Goal: Task Accomplishment & Management: Use online tool/utility

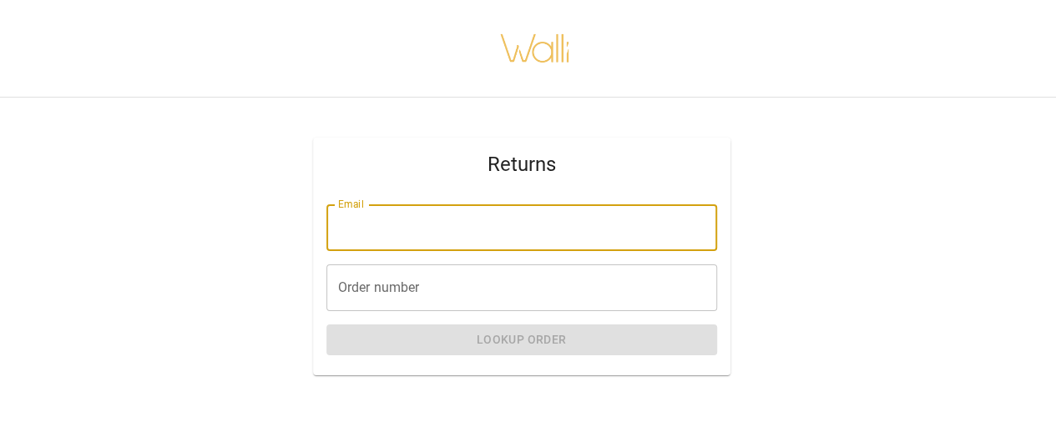
click at [504, 243] on input "Email" at bounding box center [521, 227] width 391 height 47
type input "**********"
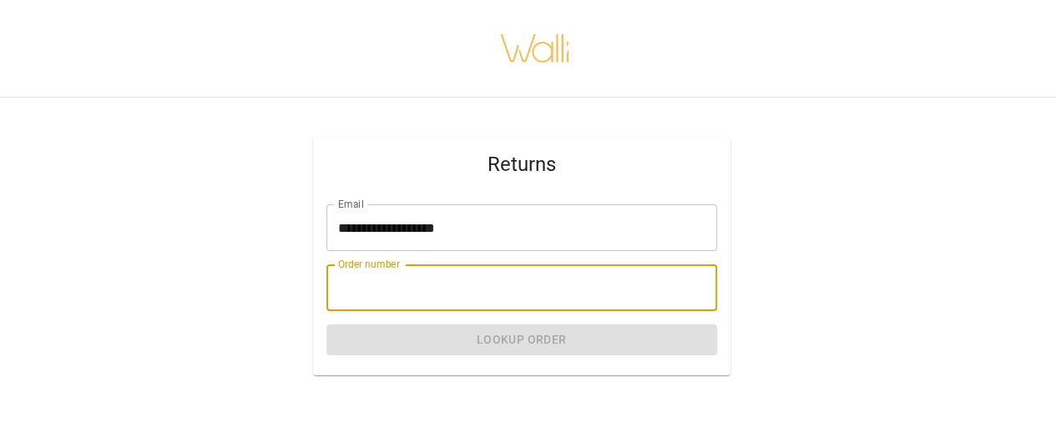
click at [491, 276] on input "Order number" at bounding box center [521, 288] width 391 height 47
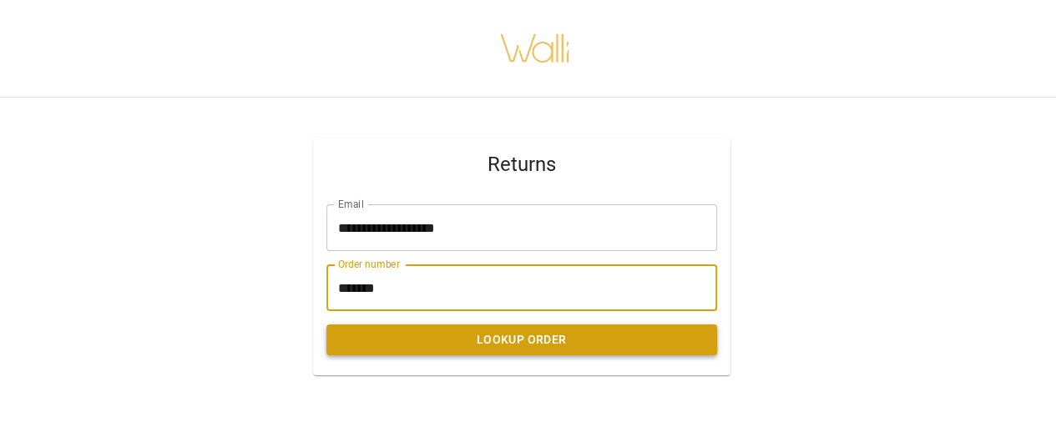
type input "*******"
click at [464, 343] on button "Lookup Order" at bounding box center [521, 340] width 391 height 31
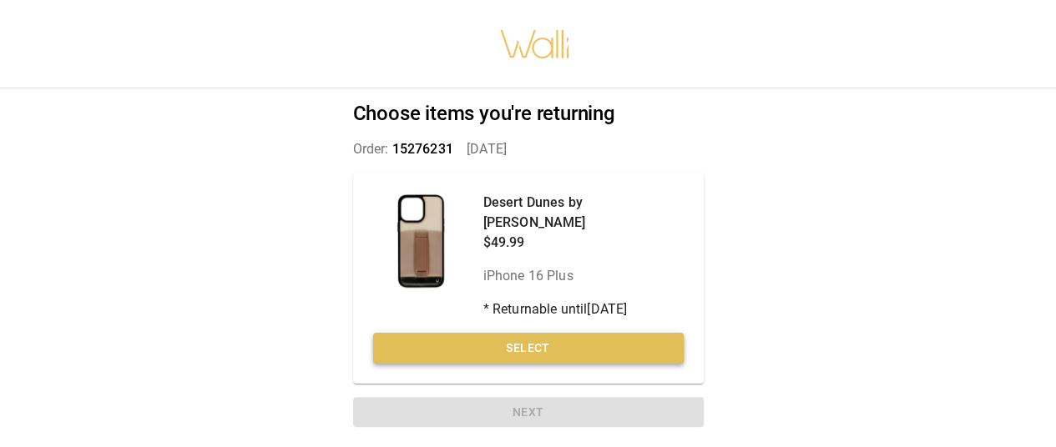
click at [512, 333] on button "Select" at bounding box center [528, 348] width 310 height 31
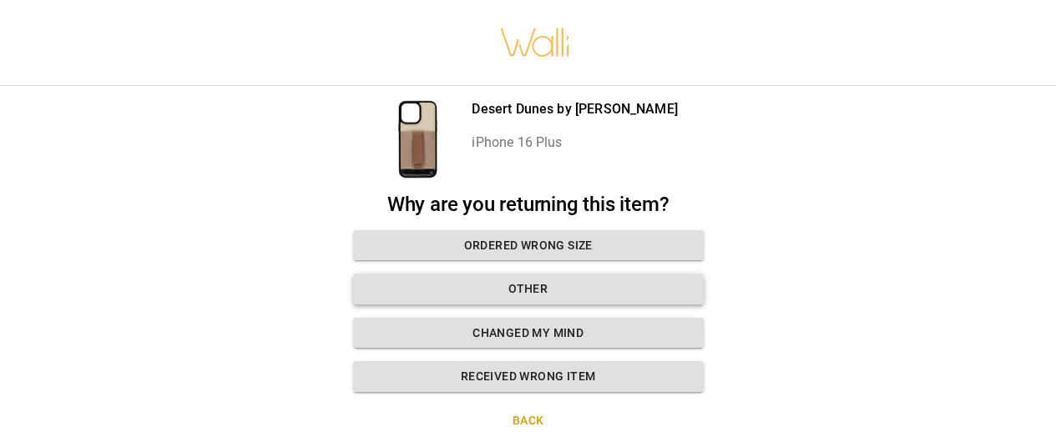
click at [536, 288] on button "Other" at bounding box center [528, 289] width 351 height 31
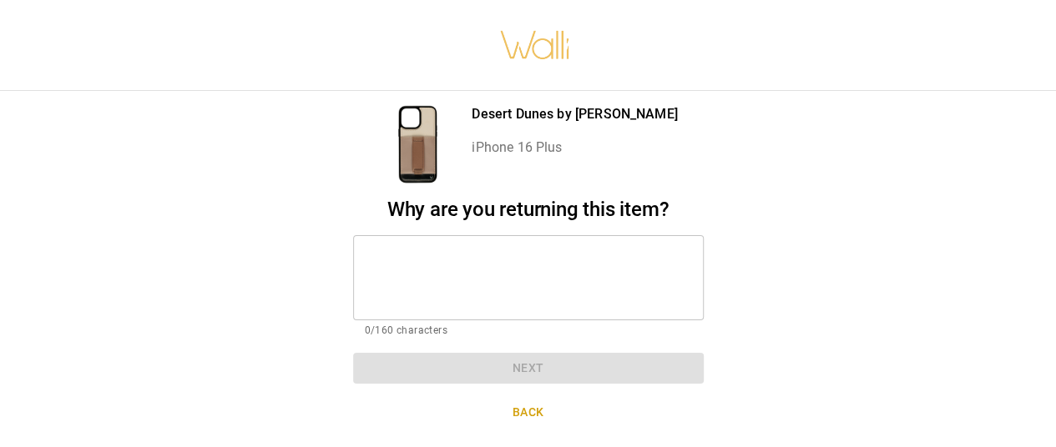
click at [489, 270] on textarea at bounding box center [528, 279] width 327 height 58
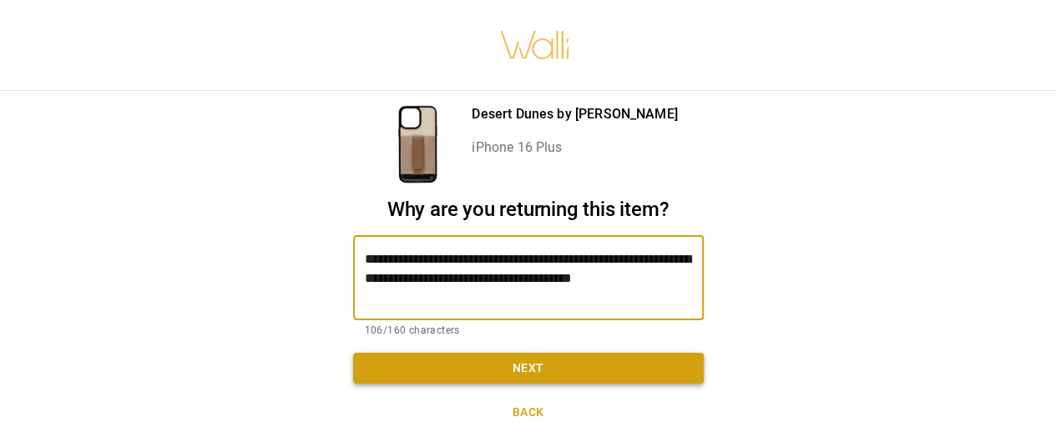
type textarea "**********"
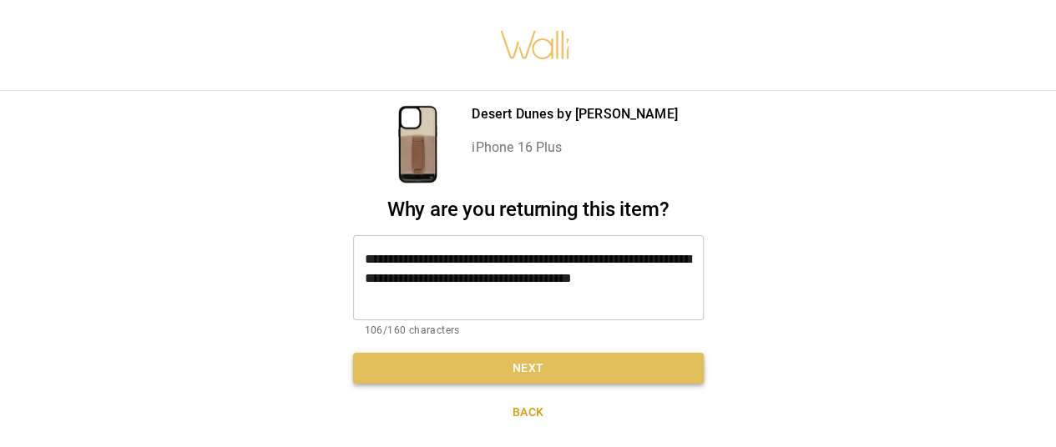
click at [511, 371] on button "Next" at bounding box center [528, 368] width 351 height 31
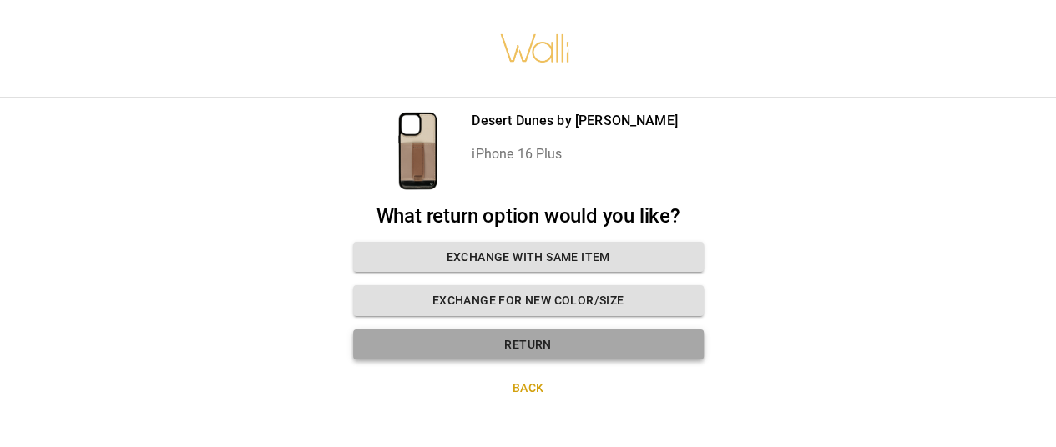
click at [521, 343] on button "Return" at bounding box center [528, 345] width 351 height 31
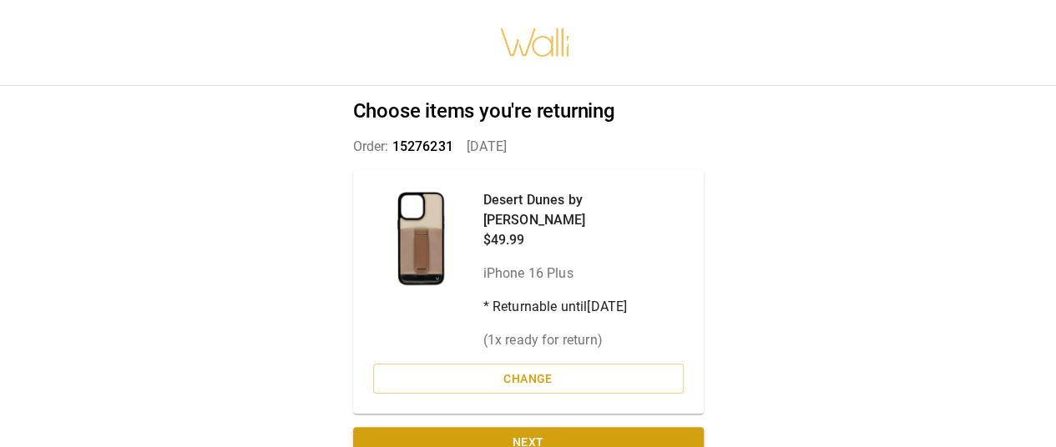
scroll to position [13, 0]
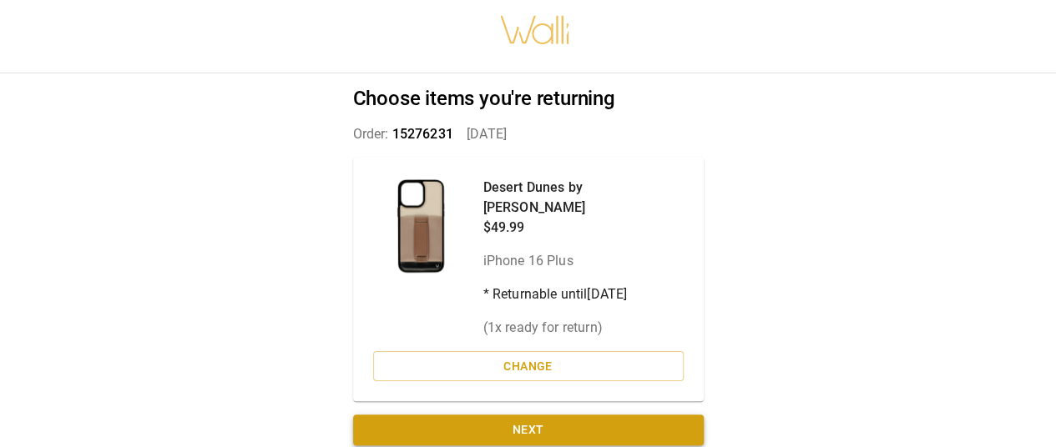
click at [520, 415] on button "Next" at bounding box center [528, 430] width 351 height 31
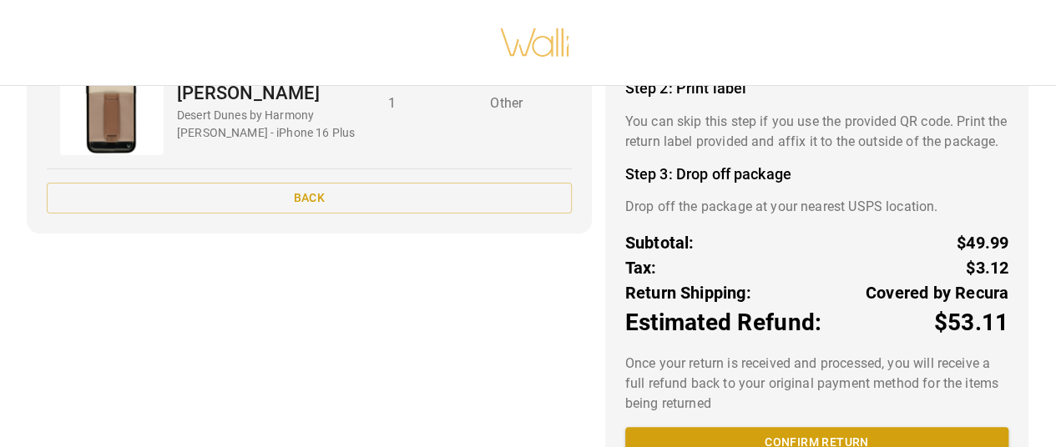
scroll to position [292, 0]
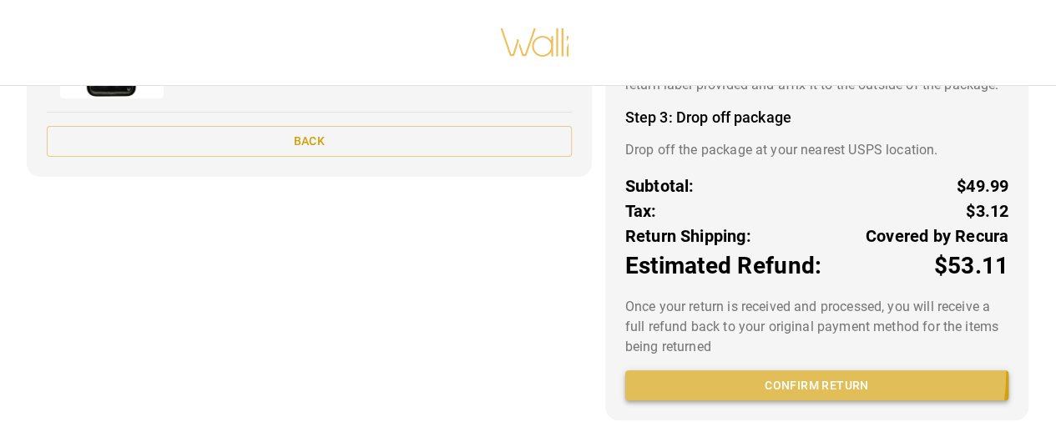
click at [806, 375] on button "Confirm return" at bounding box center [816, 386] width 383 height 31
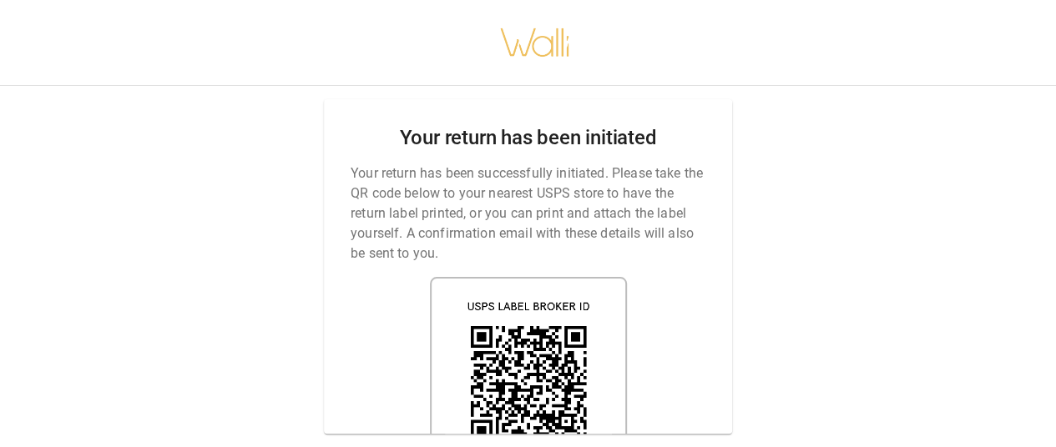
scroll to position [13, 0]
click at [904, 267] on div "Your return has been initiated Your return has been successfully initiated. Ple…" at bounding box center [528, 223] width 1056 height 447
